Goal: Find specific page/section: Find specific page/section

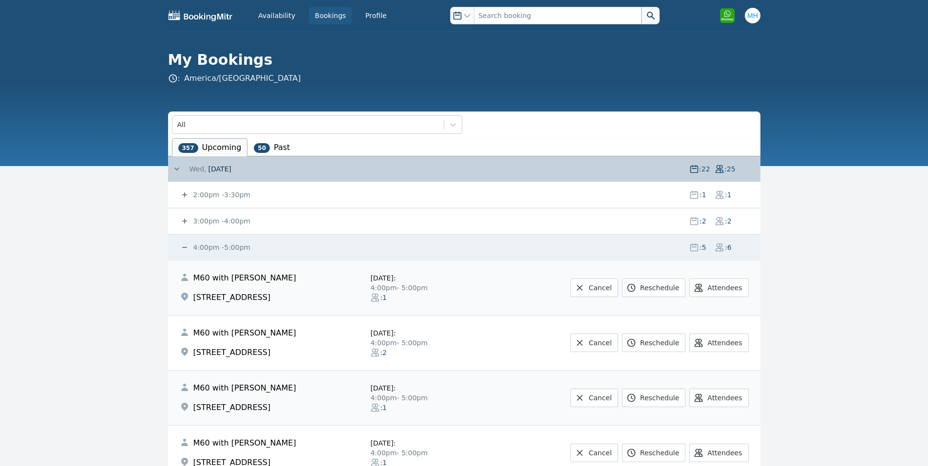
click at [231, 166] on span "[DATE]" at bounding box center [219, 169] width 23 height 10
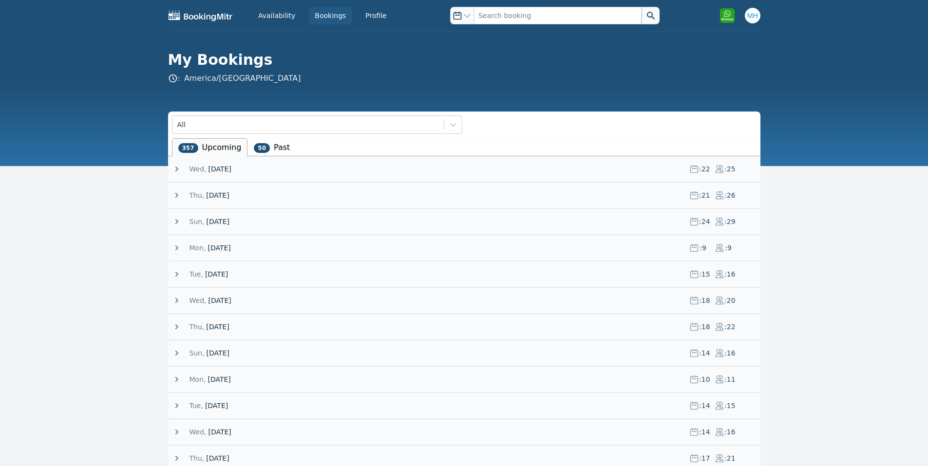
click at [229, 189] on div "[DATE] : 21 : 26" at bounding box center [466, 195] width 589 height 25
click at [228, 194] on span "[DATE]" at bounding box center [217, 196] width 23 height 10
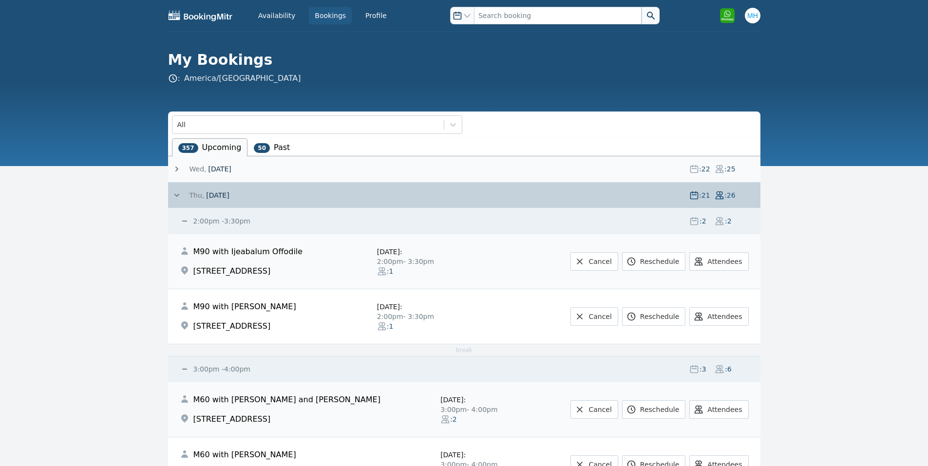
click at [228, 194] on span "[DATE]" at bounding box center [217, 196] width 23 height 10
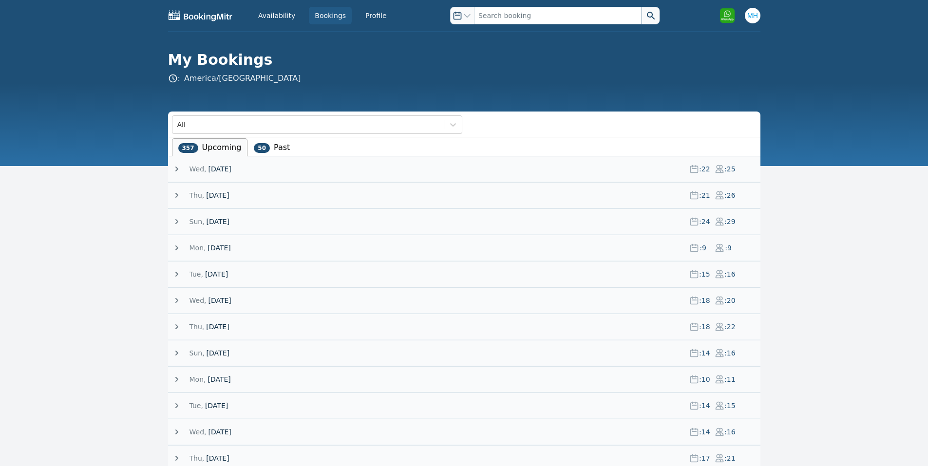
click at [227, 172] on span "[DATE]" at bounding box center [219, 169] width 23 height 10
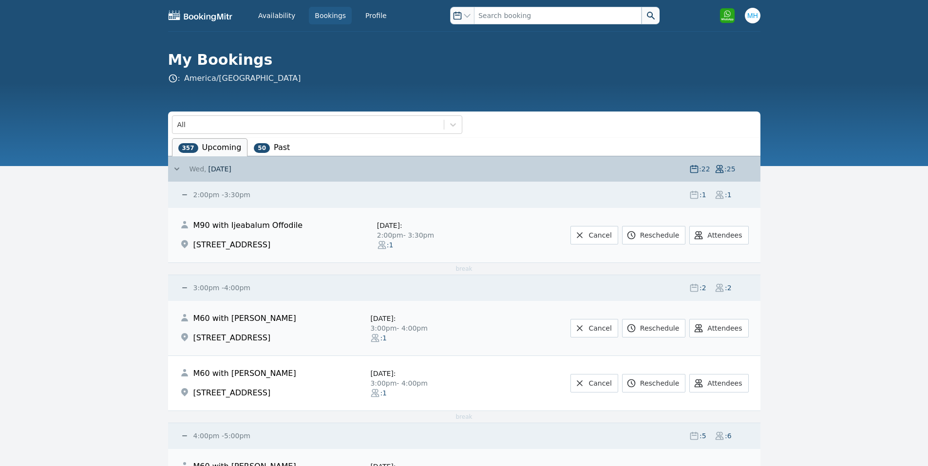
click at [228, 173] on span "[DATE]" at bounding box center [219, 169] width 23 height 10
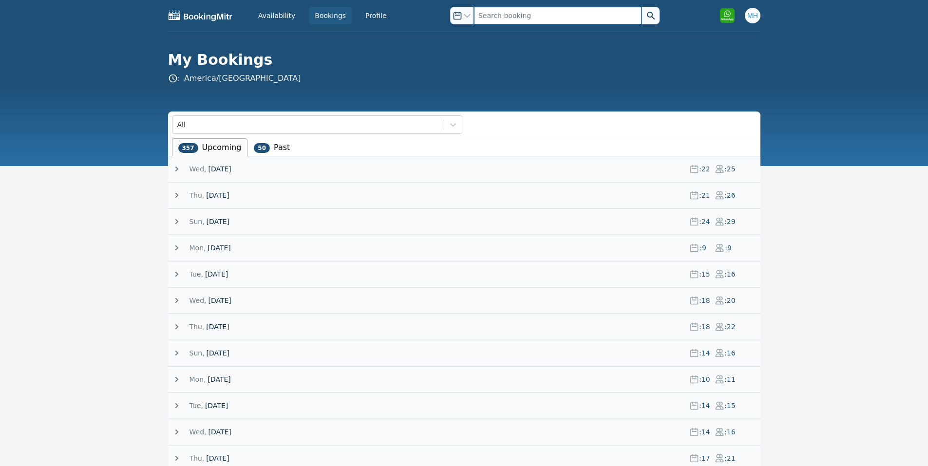
click at [510, 12] on input "text" at bounding box center [558, 16] width 168 height 18
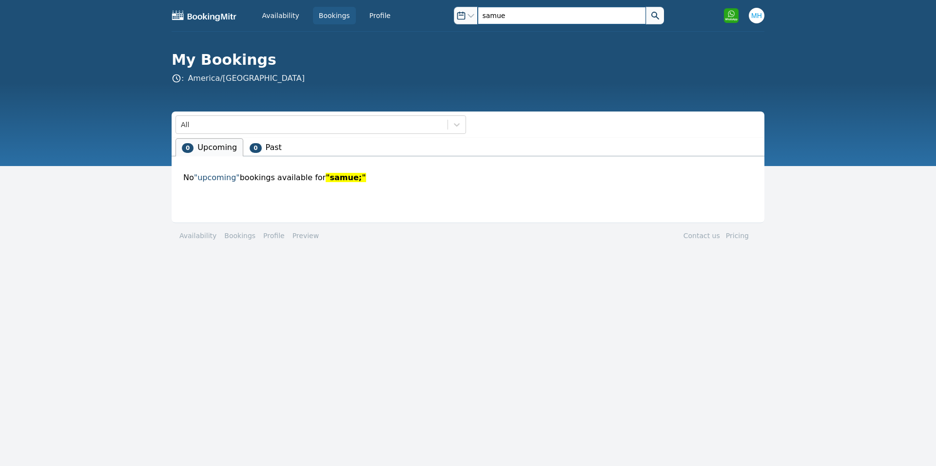
type input "[PERSON_NAME]"
drag, startPoint x: 490, startPoint y: 17, endPoint x: 411, endPoint y: 0, distance: 80.3
click at [420, 11] on div "Availability Bookings Profile Open options [PERSON_NAME] Open user menu Open op…" at bounding box center [468, 15] width 593 height 31
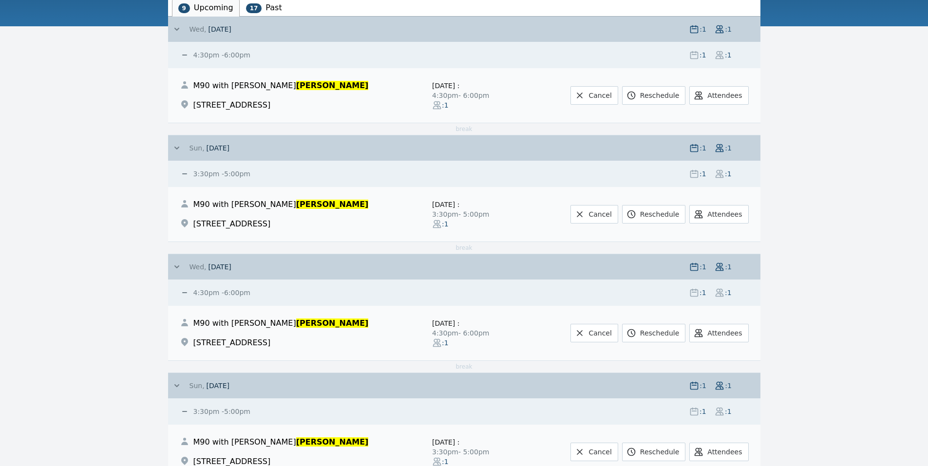
scroll to position [115, 0]
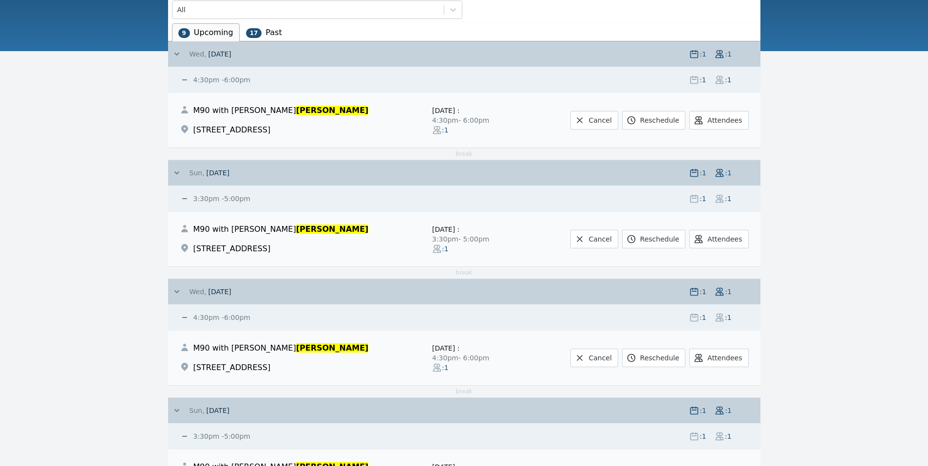
type input "[PERSON_NAME]"
